Goal: Task Accomplishment & Management: Use online tool/utility

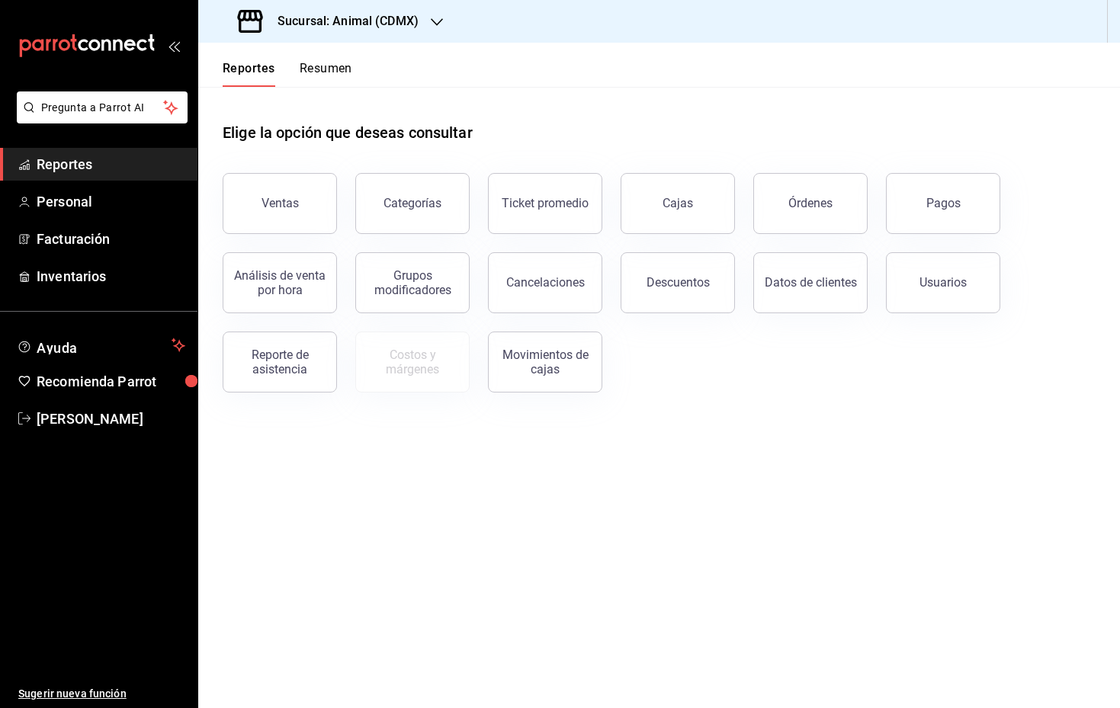
click at [445, 34] on div "Sucursal: Animal (CDMX)" at bounding box center [329, 21] width 239 height 43
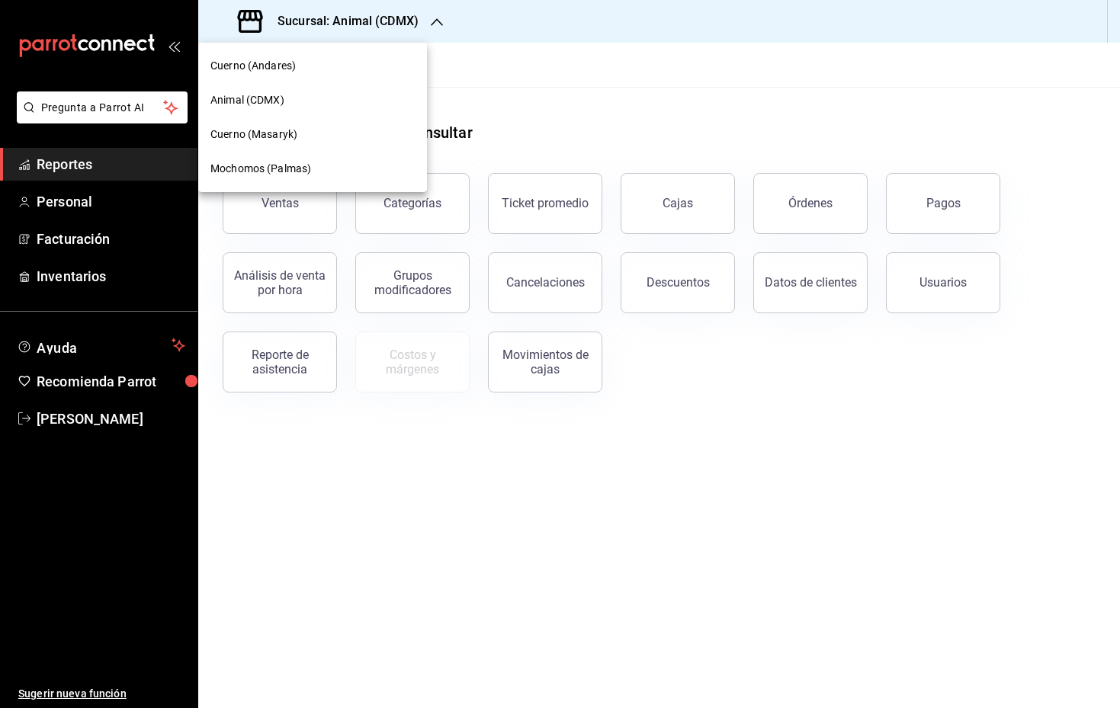
click at [470, 451] on div at bounding box center [560, 354] width 1120 height 708
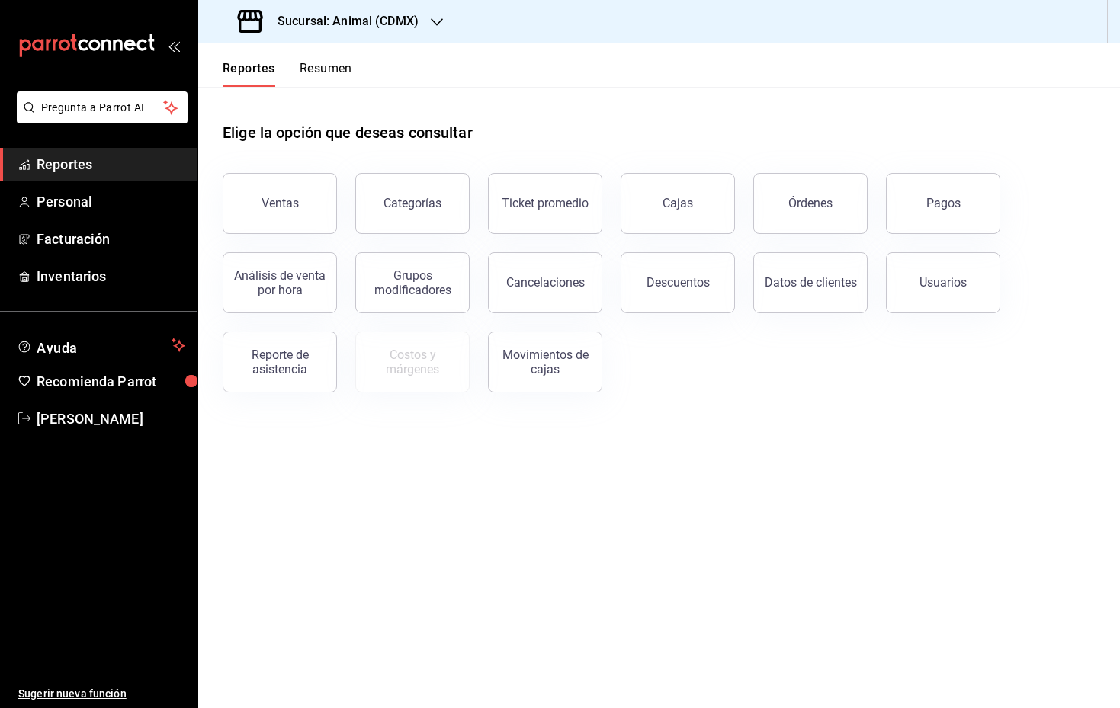
click at [470, 444] on main "Elige la opción que deseas consultar Ventas Categorías Ticket promedio Cajas Ór…" at bounding box center [659, 397] width 922 height 621
click at [345, 27] on h3 "Sucursal: Animal (CDMX)" at bounding box center [341, 21] width 153 height 18
click at [130, 420] on span "[PERSON_NAME]" at bounding box center [111, 419] width 149 height 21
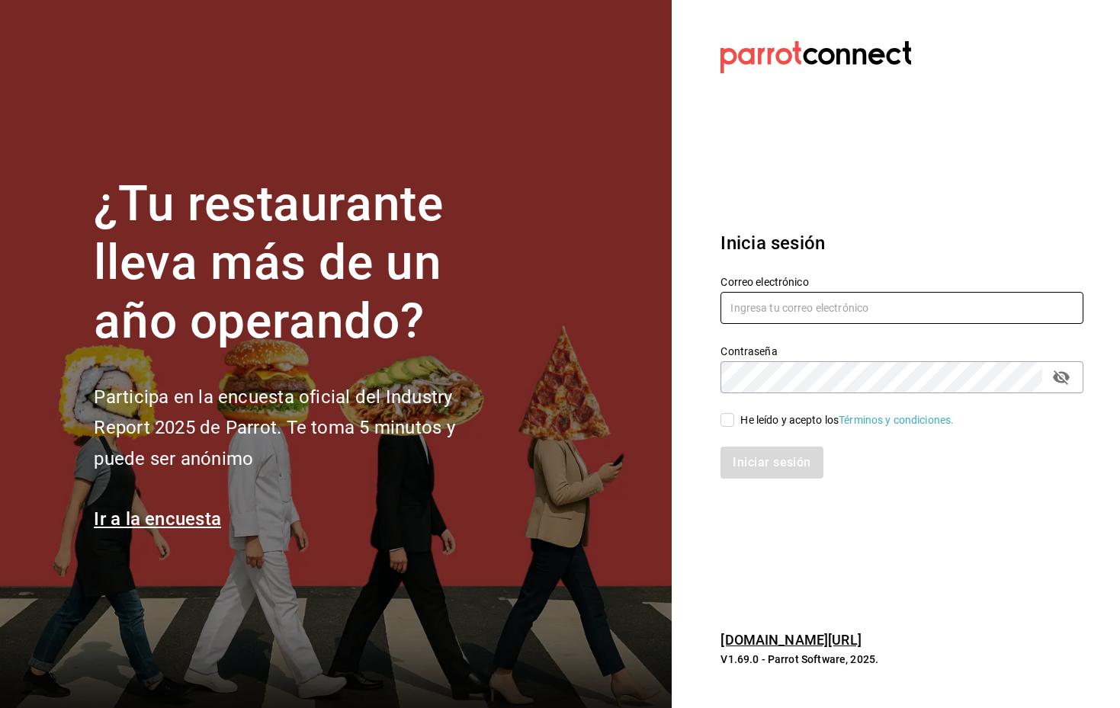
click at [755, 314] on input "text" at bounding box center [902, 308] width 363 height 32
click at [909, 299] on input "text" at bounding box center [902, 308] width 363 height 32
type input "ibraahim@costeno.com"
click at [730, 418] on input "He leído y acepto los Términos y condiciones." at bounding box center [728, 420] width 14 height 14
checkbox input "true"
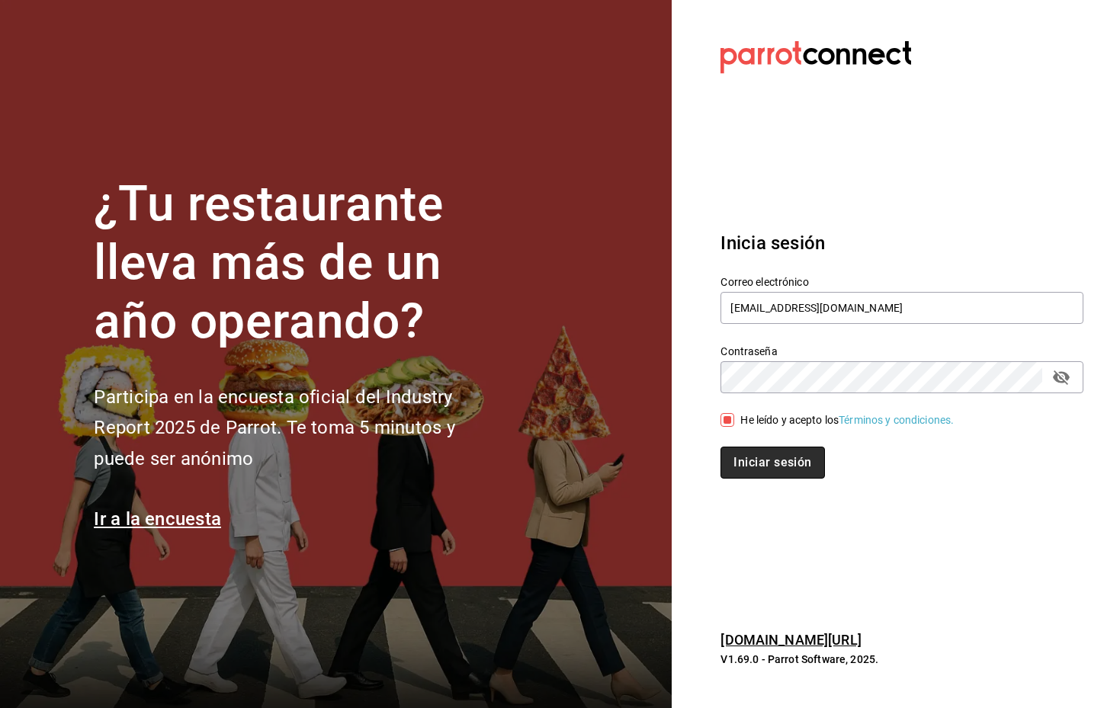
click at [747, 451] on button "Iniciar sesión" at bounding box center [773, 463] width 104 height 32
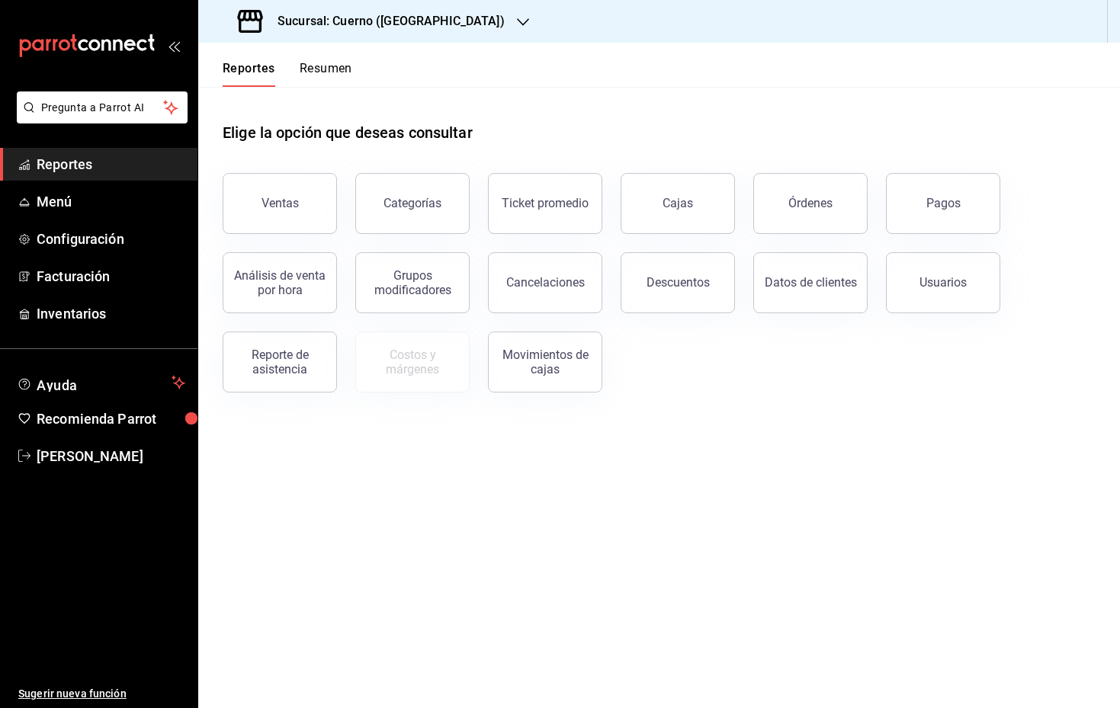
click at [420, 10] on div "Sucursal: Cuerno ([GEOGRAPHIC_DATA])" at bounding box center [372, 21] width 325 height 43
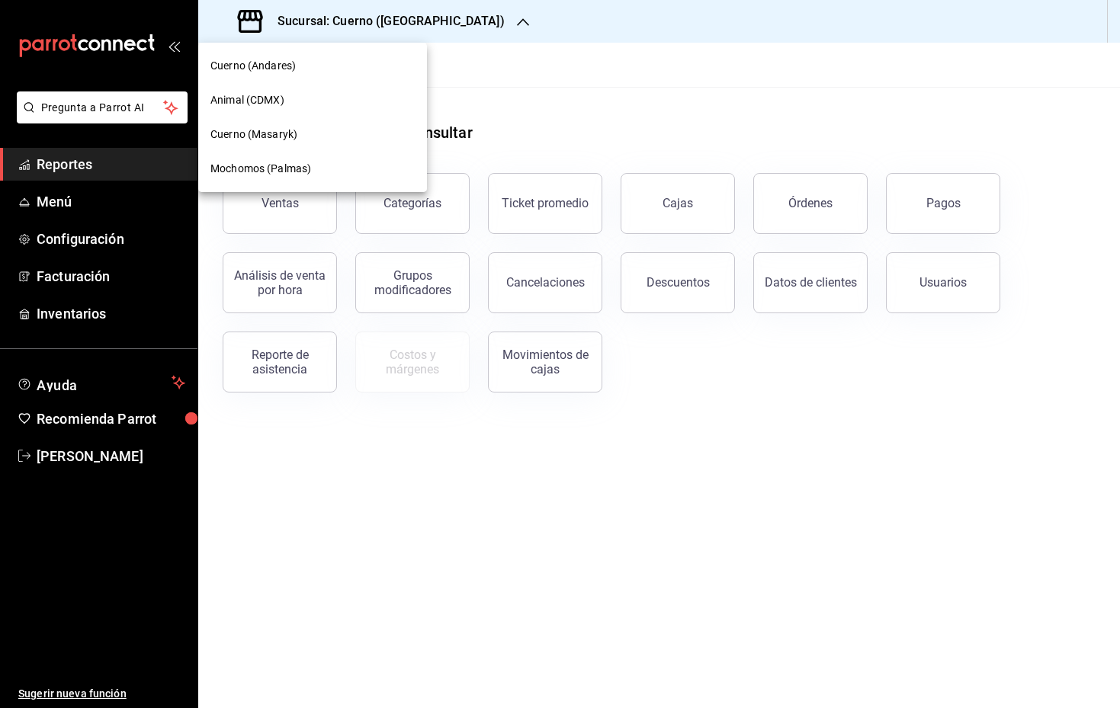
click at [269, 110] on div "Animal (CDMX)" at bounding box center [312, 100] width 229 height 34
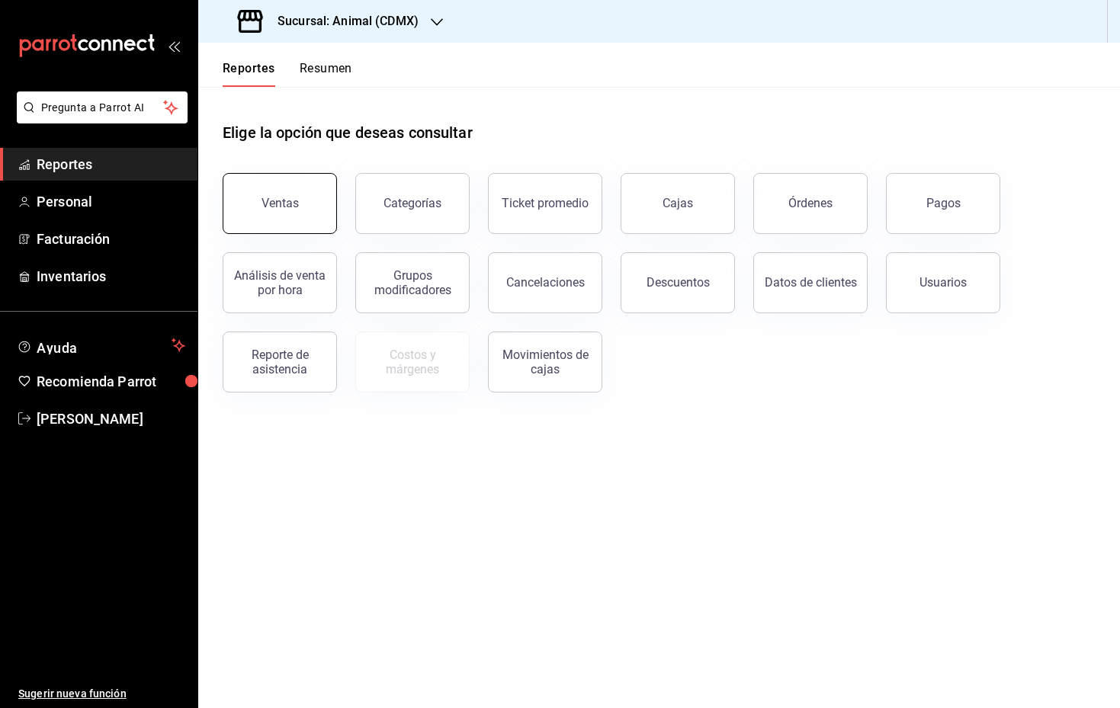
click at [305, 208] on button "Ventas" at bounding box center [280, 203] width 114 height 61
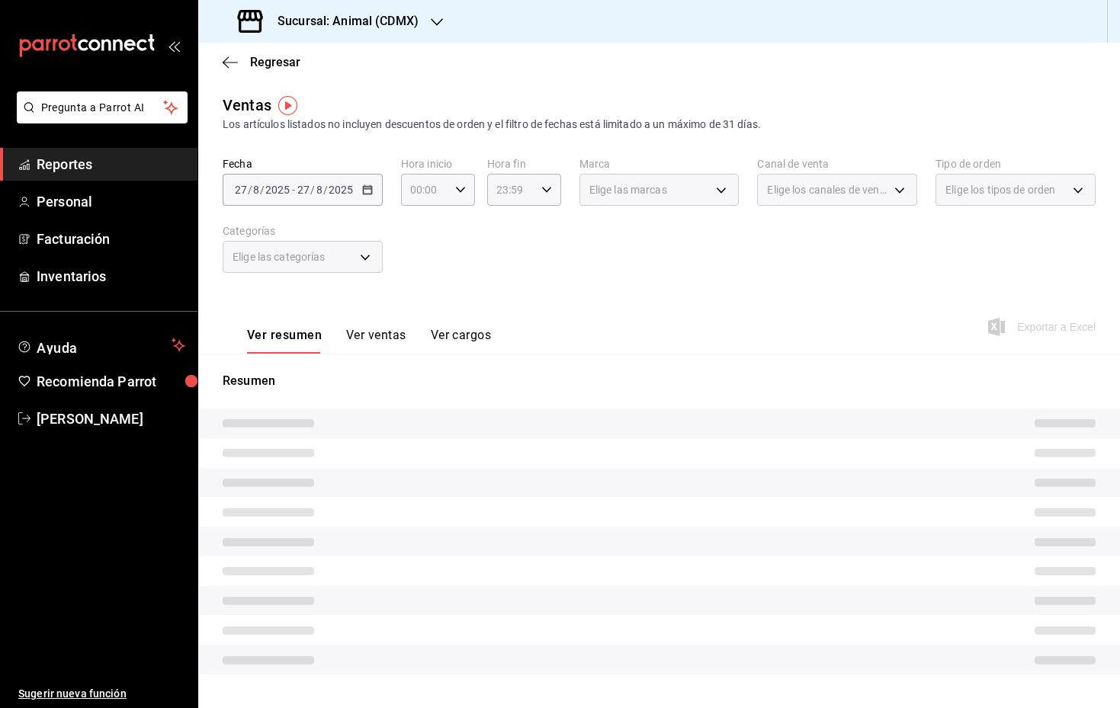
click at [374, 194] on div "[DATE] [DATE] - [DATE] [DATE]" at bounding box center [303, 190] width 160 height 32
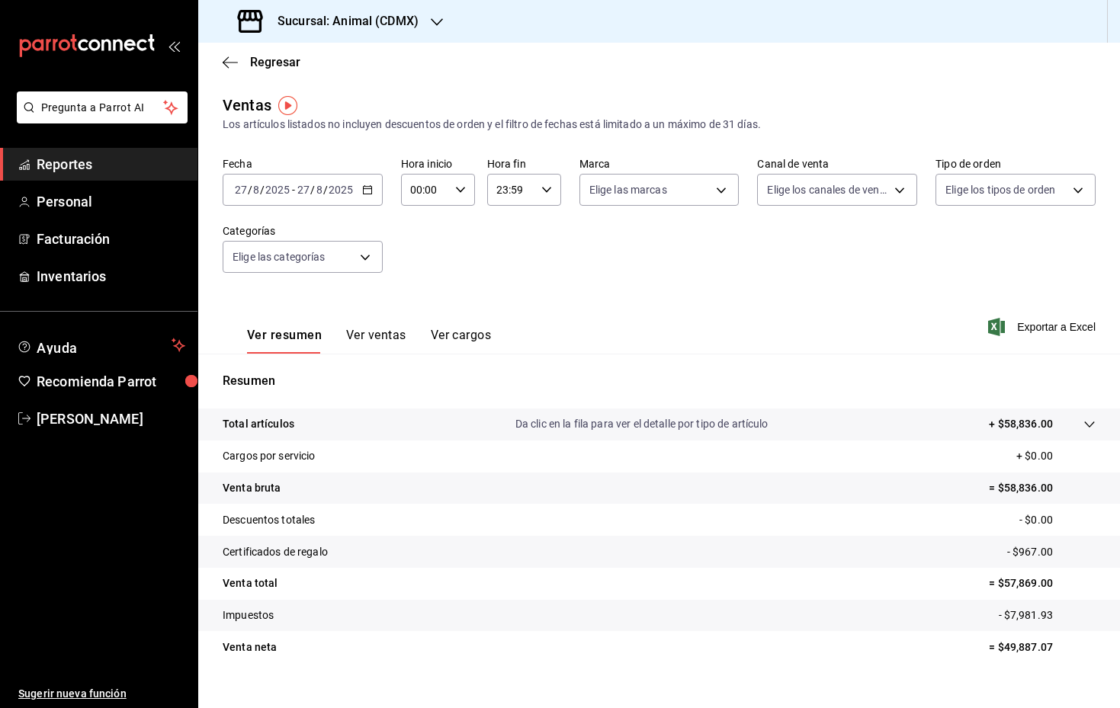
click at [372, 180] on div "[DATE] [DATE] - [DATE] [DATE]" at bounding box center [303, 190] width 160 height 32
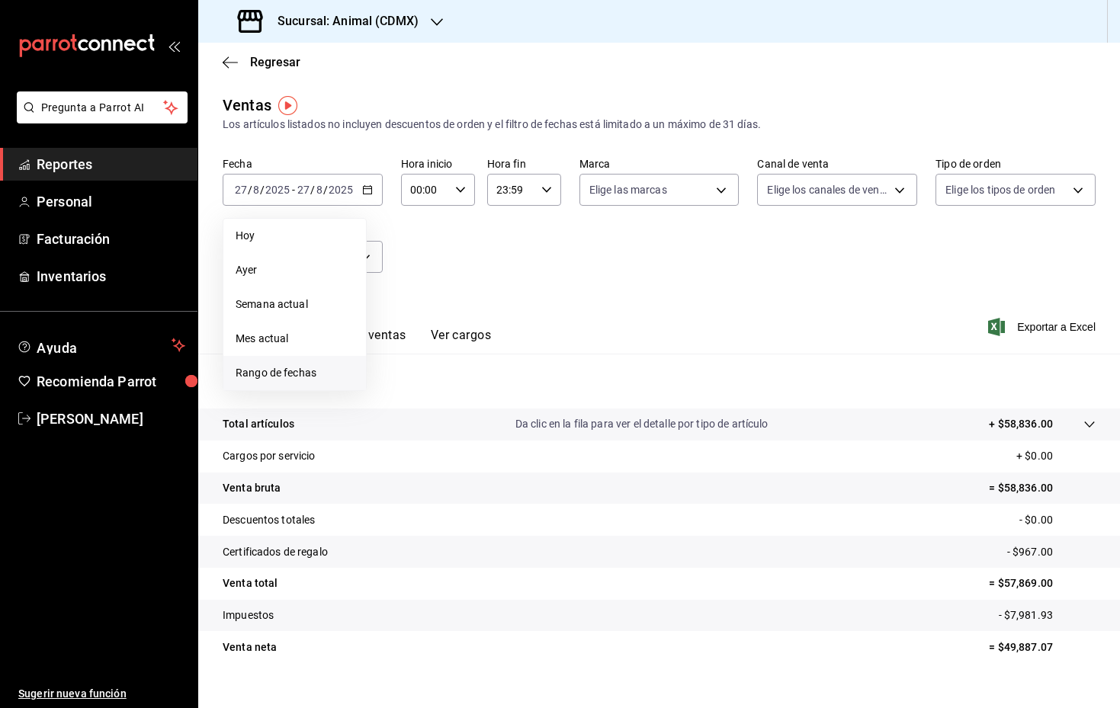
click at [304, 371] on span "Rango de fechas" at bounding box center [295, 373] width 118 height 16
click at [396, 393] on abbr "18" at bounding box center [398, 392] width 10 height 11
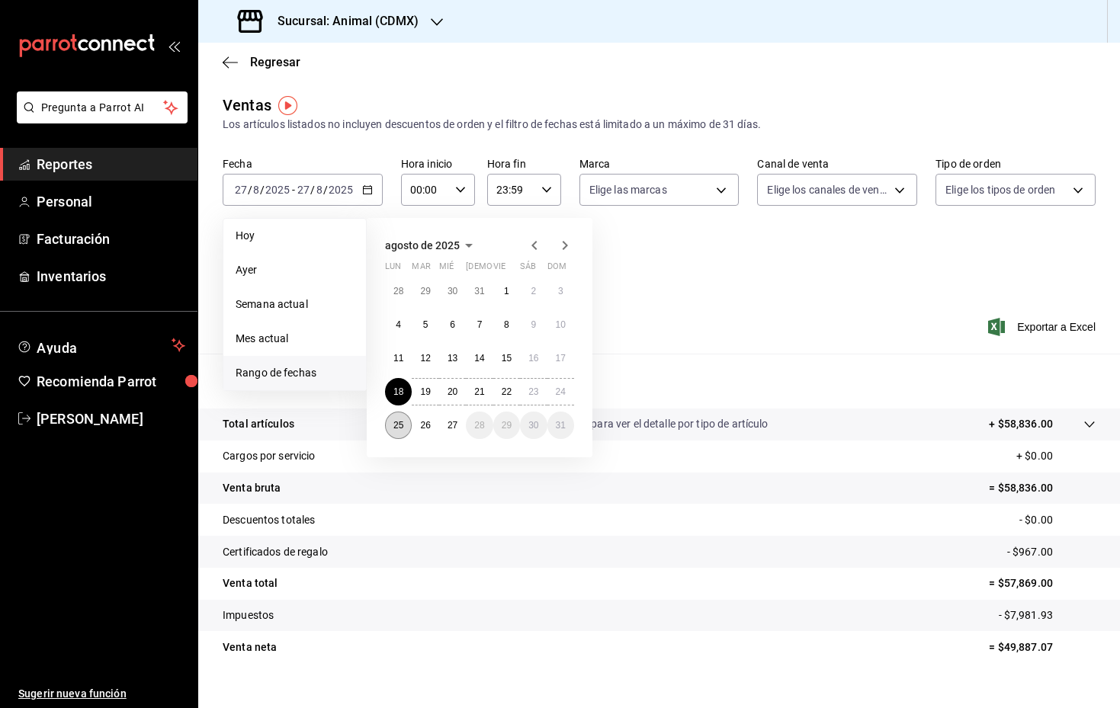
click at [397, 420] on abbr "25" at bounding box center [398, 425] width 10 height 11
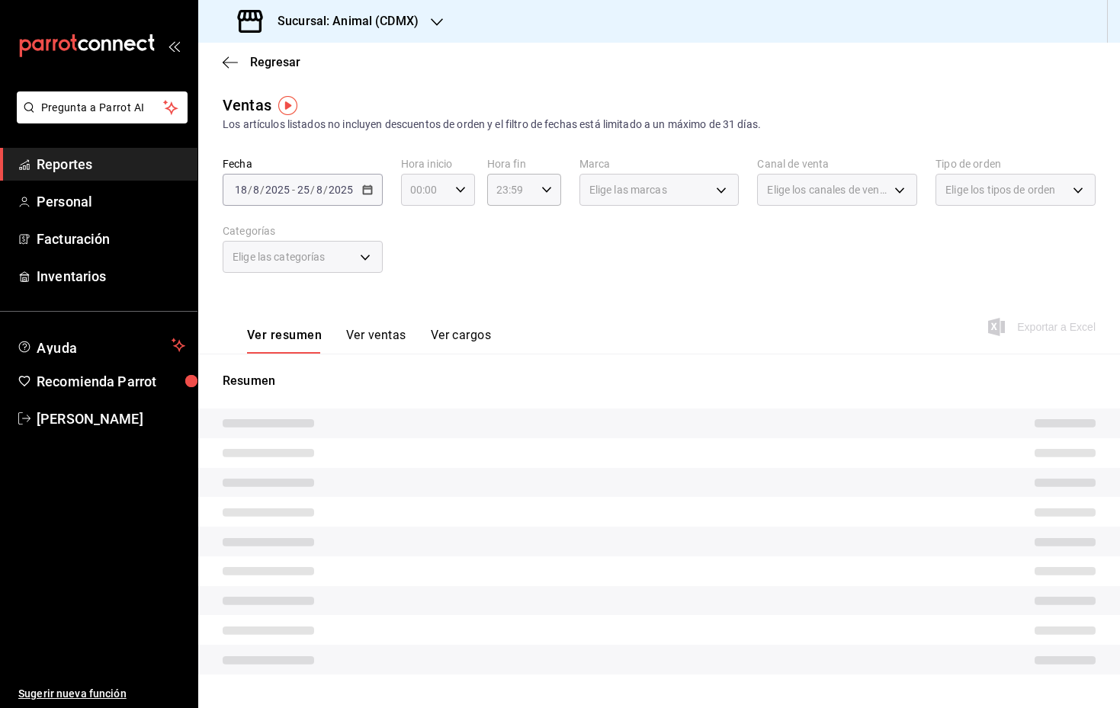
click at [470, 192] on div "00:00 Hora inicio" at bounding box center [438, 190] width 74 height 32
click at [470, 192] on div at bounding box center [560, 354] width 1120 height 708
click at [470, 192] on div "00:00 Hora inicio" at bounding box center [438, 190] width 74 height 32
click at [458, 233] on span "00" at bounding box center [457, 229] width 13 height 12
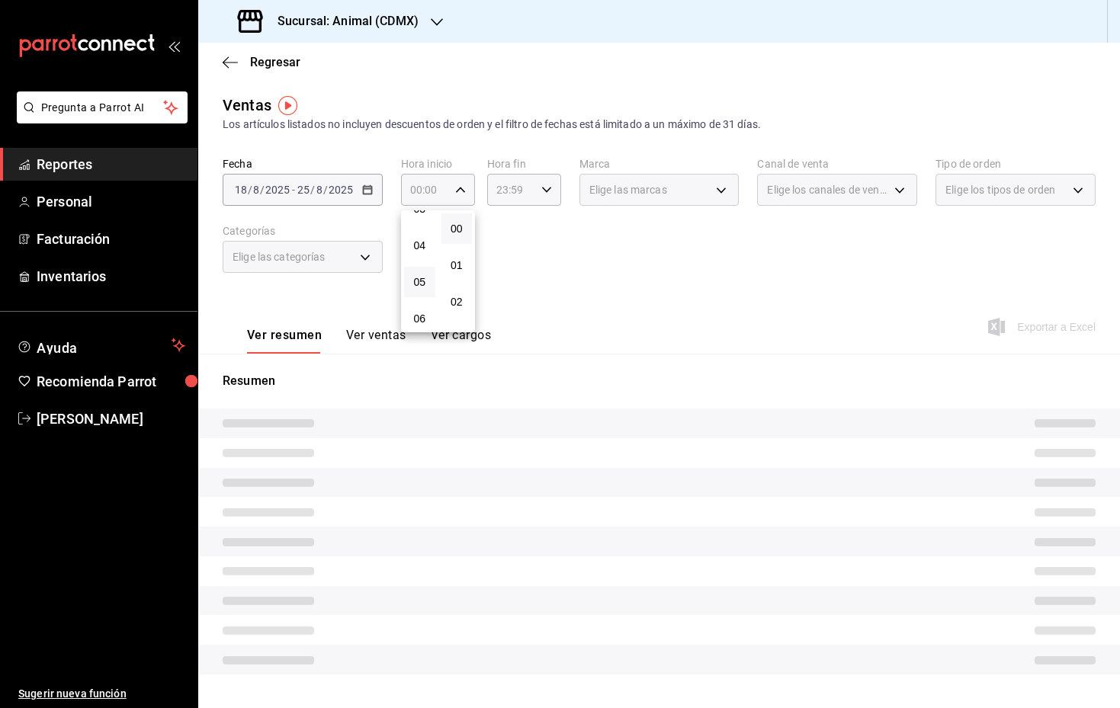
click at [425, 272] on button "05" at bounding box center [419, 282] width 31 height 30
type input "05:00"
click at [422, 287] on span "05" at bounding box center [419, 282] width 13 height 12
click at [554, 192] on div at bounding box center [560, 354] width 1120 height 708
click at [545, 190] on icon "button" at bounding box center [546, 190] width 11 height 11
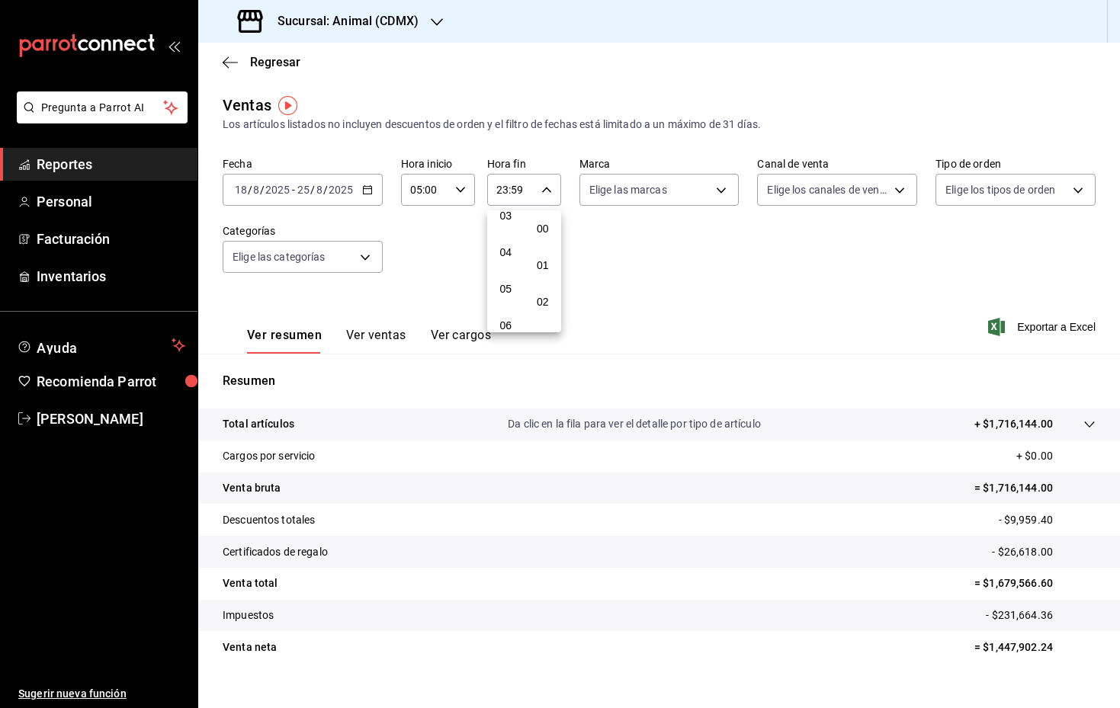
scroll to position [134, 0]
click at [503, 280] on span "05" at bounding box center [505, 277] width 13 height 12
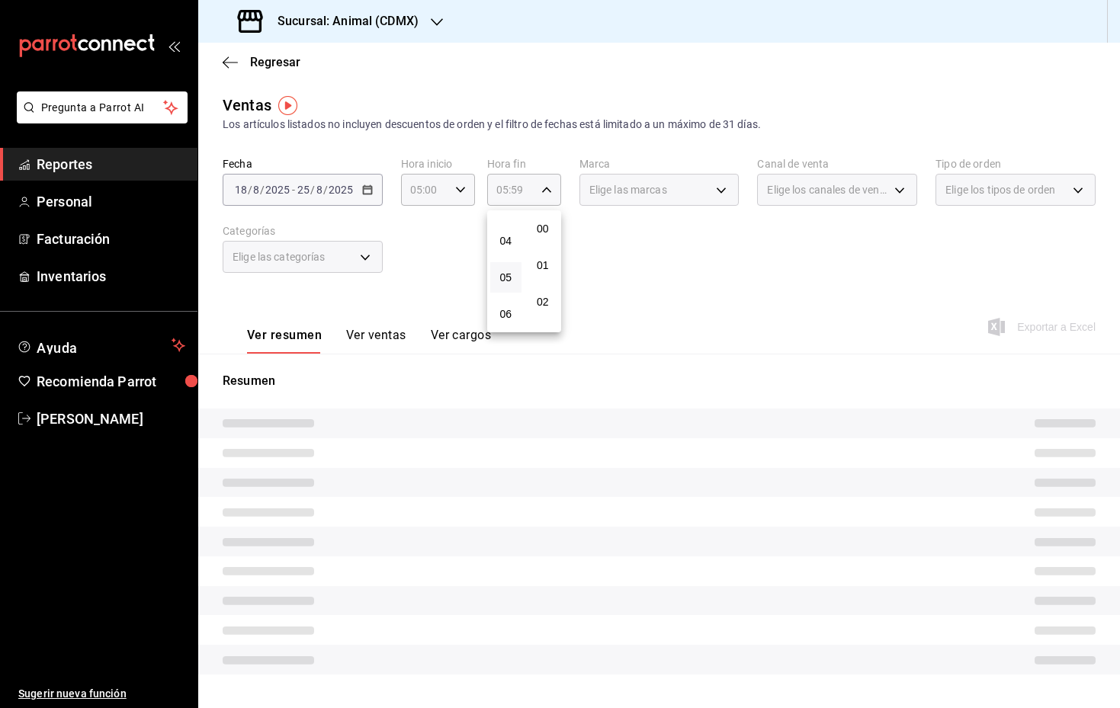
click at [651, 281] on div at bounding box center [560, 354] width 1120 height 708
click at [554, 188] on div "05:59 Hora fin" at bounding box center [524, 190] width 74 height 32
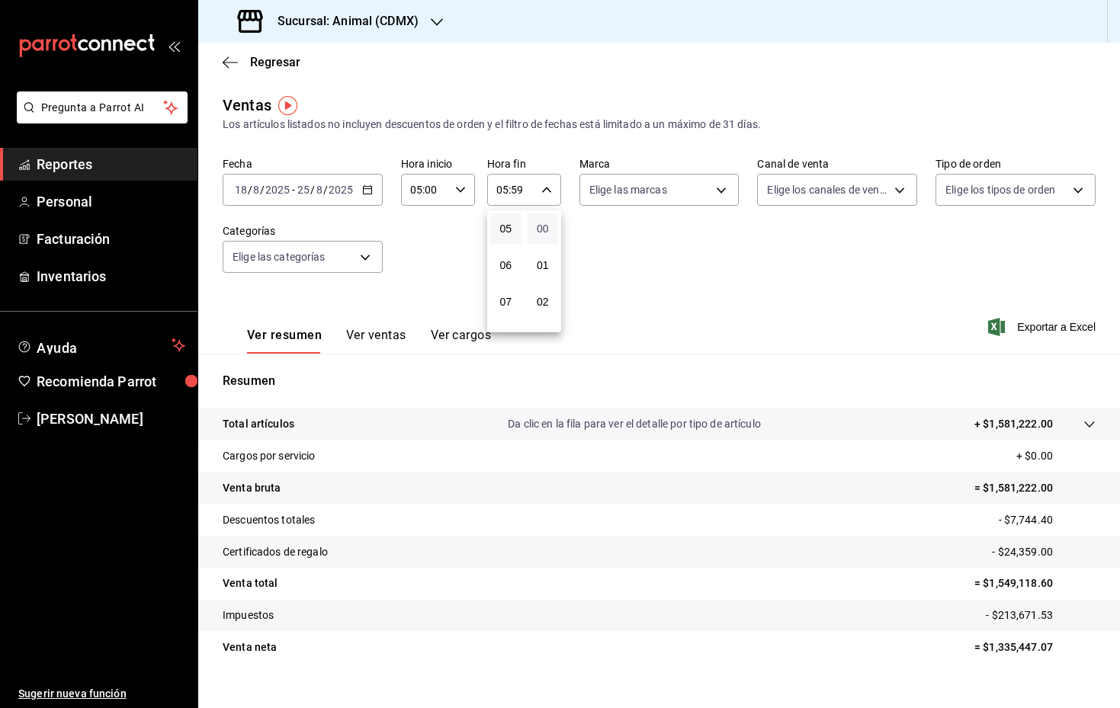
click at [544, 225] on span "00" at bounding box center [543, 229] width 13 height 12
type input "05:00"
click at [606, 251] on div at bounding box center [560, 354] width 1120 height 708
click at [1046, 330] on span "Exportar a Excel" at bounding box center [1043, 327] width 104 height 18
